Goal: Task Accomplishment & Management: Manage account settings

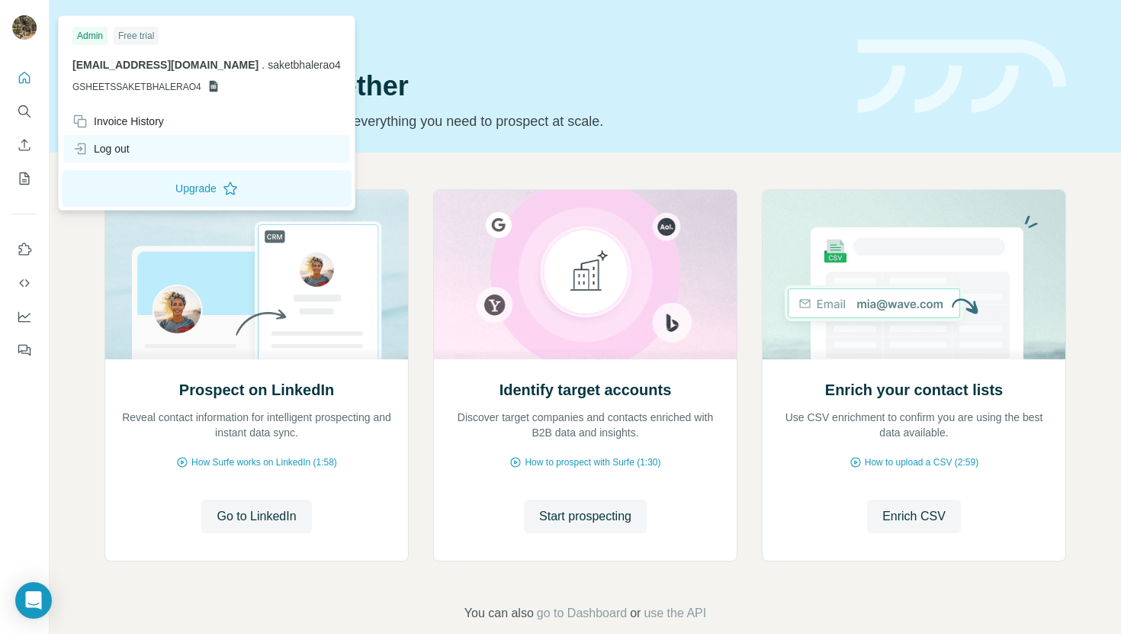
click at [125, 152] on div "Log out" at bounding box center [100, 148] width 57 height 15
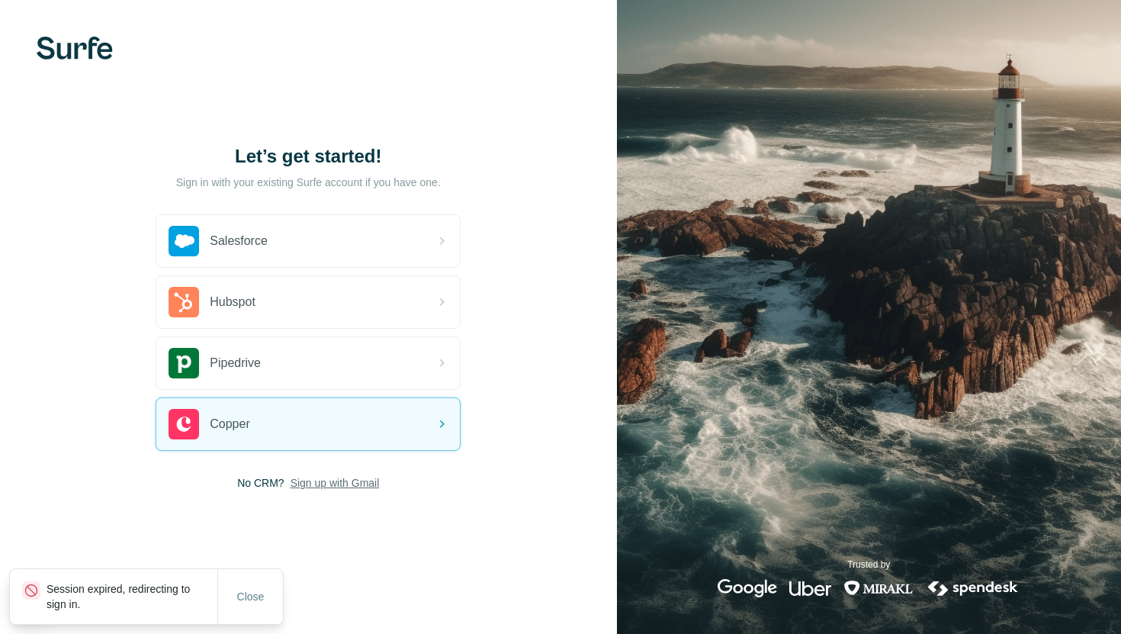
click at [310, 486] on span "Sign up with Gmail" at bounding box center [334, 482] width 89 height 15
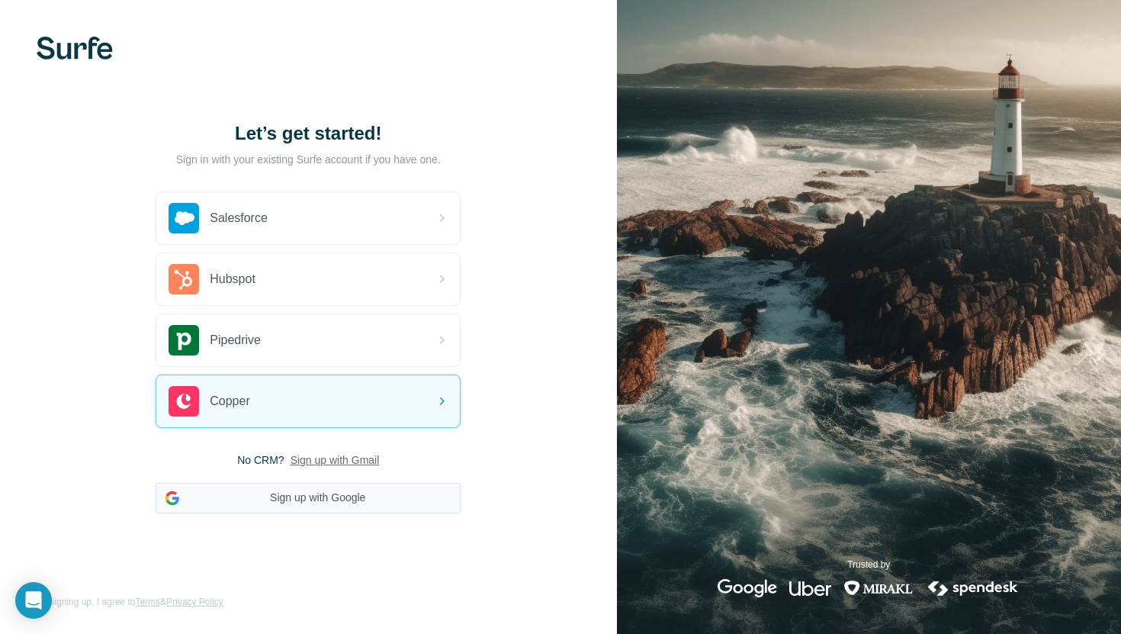
click at [318, 505] on button "Sign up with Google" at bounding box center [308, 498] width 305 height 30
